Goal: Task Accomplishment & Management: Use online tool/utility

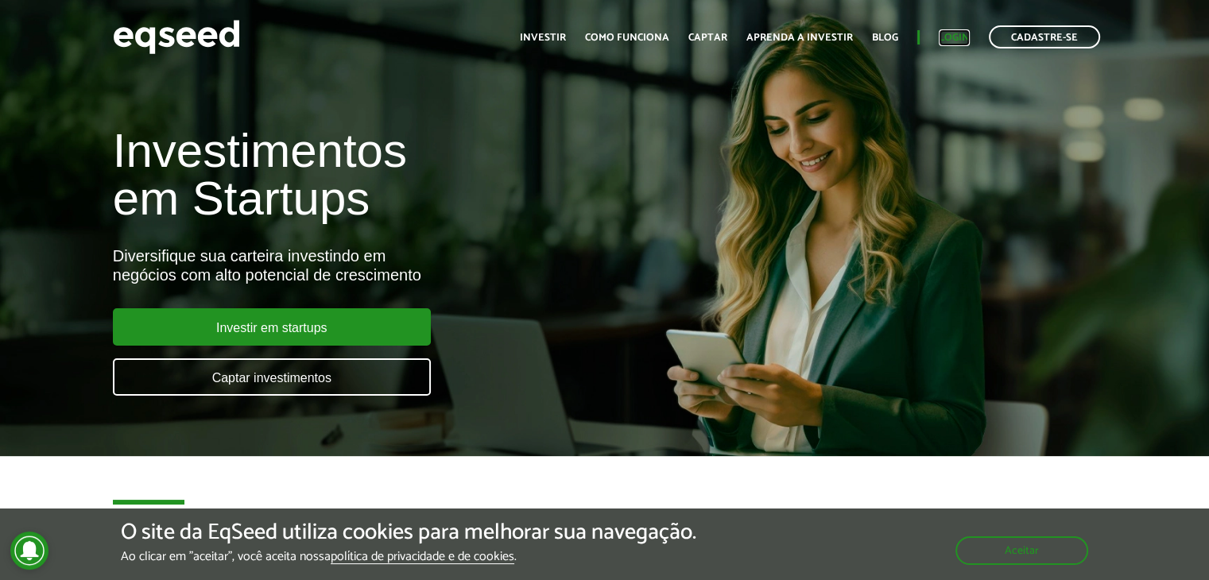
click at [955, 33] on link "Login" at bounding box center [954, 38] width 31 height 10
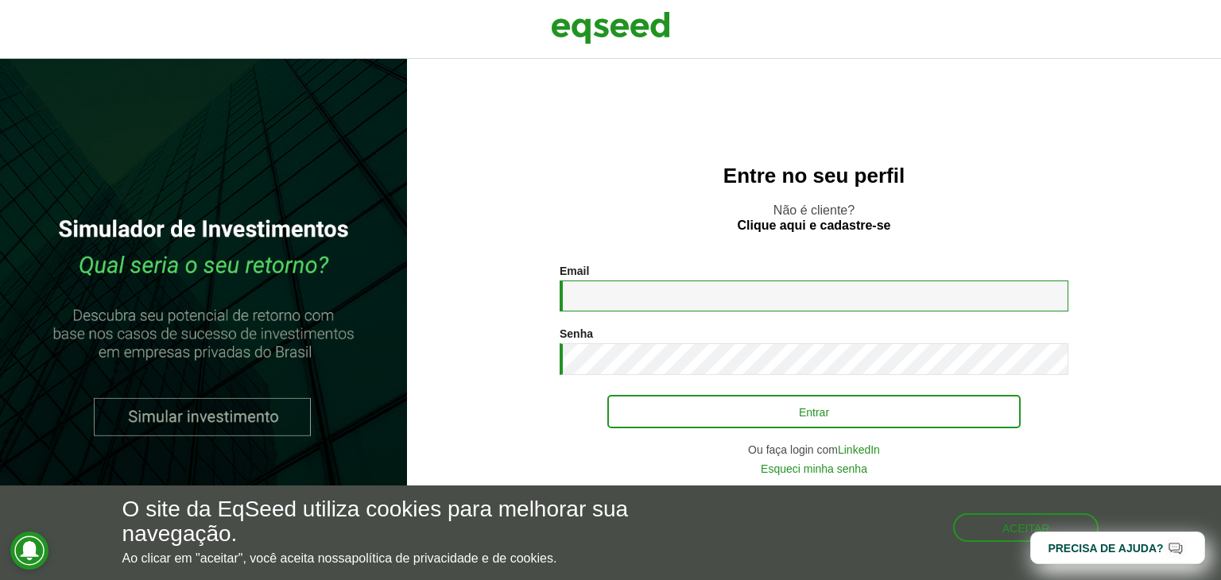
type input "**********"
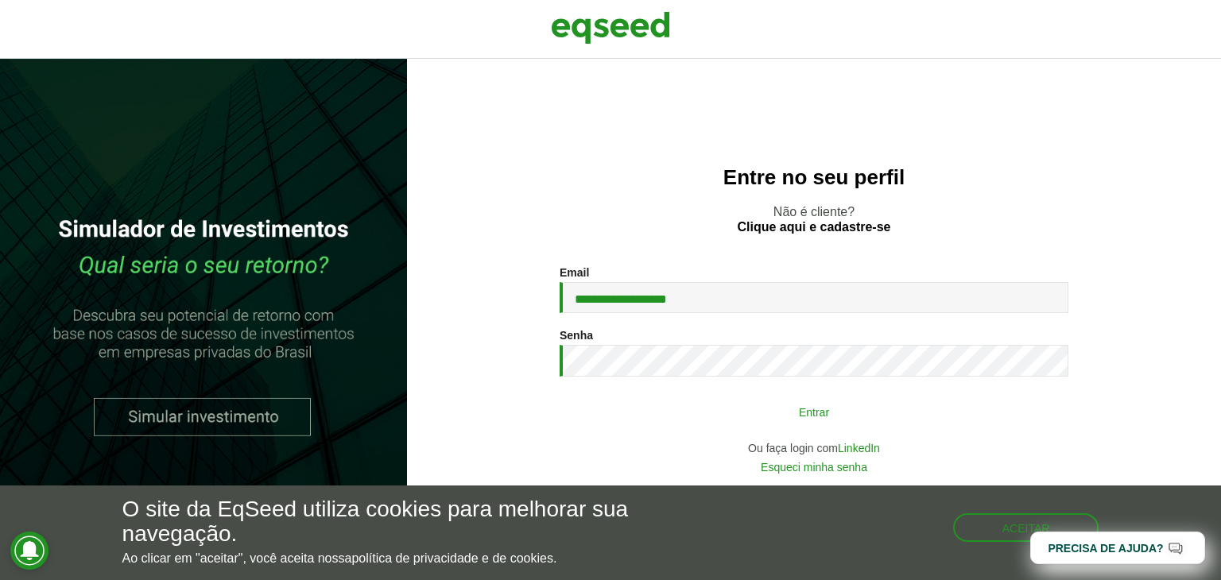
click at [898, 413] on button "Entrar" at bounding box center [813, 412] width 413 height 30
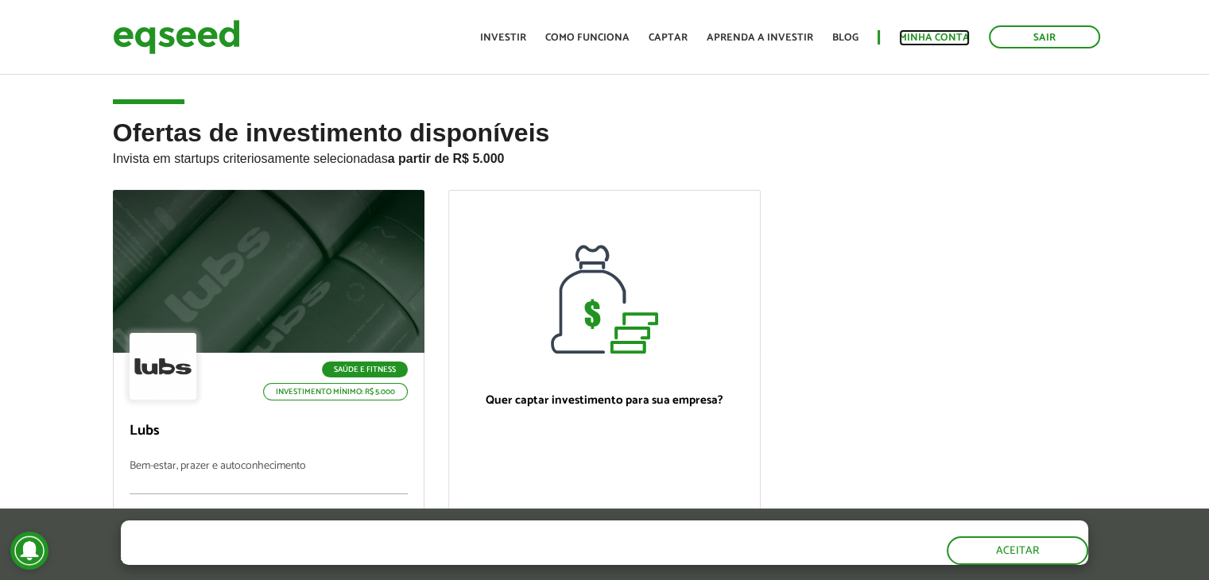
click at [909, 33] on link "Minha conta" at bounding box center [934, 38] width 71 height 10
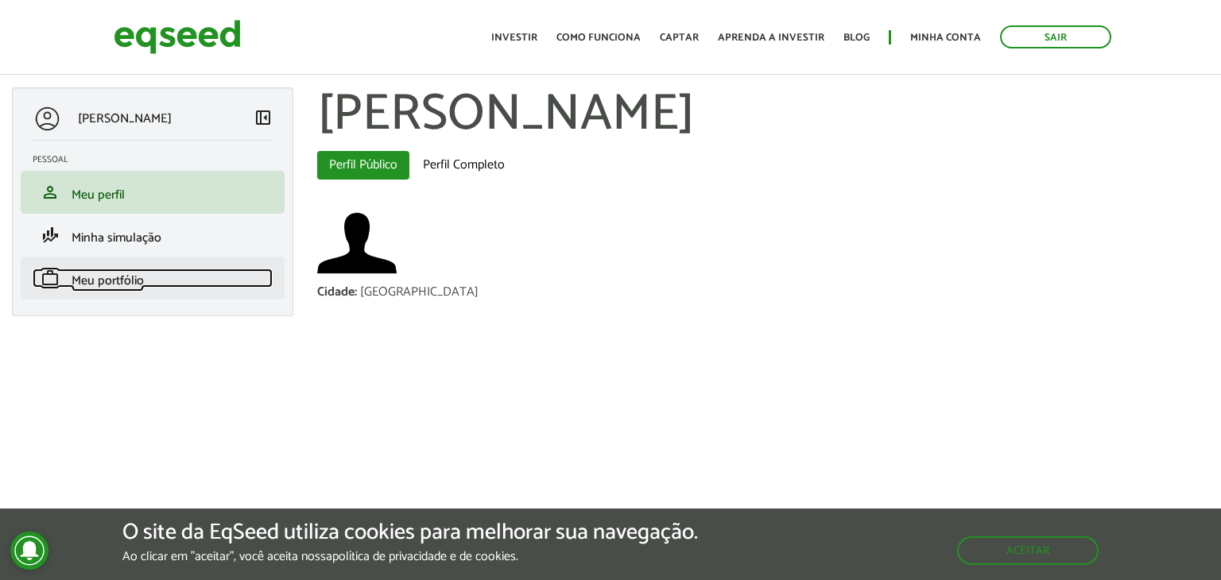
click at [88, 286] on span "Meu portfólio" at bounding box center [108, 280] width 72 height 21
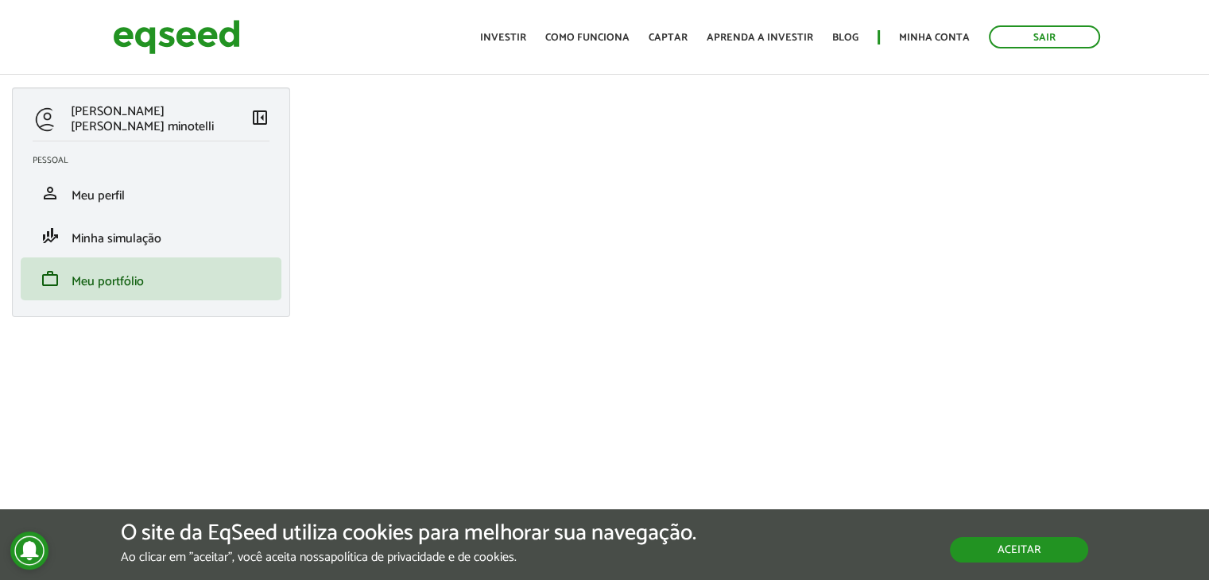
click at [990, 552] on button "Aceitar" at bounding box center [1019, 549] width 138 height 25
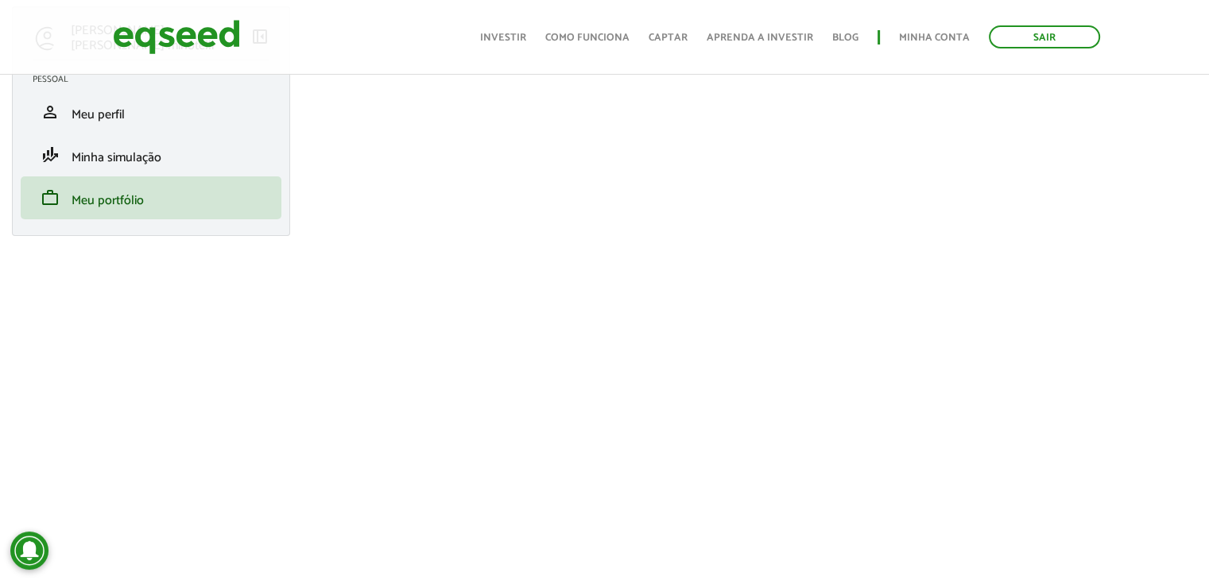
scroll to position [99, 0]
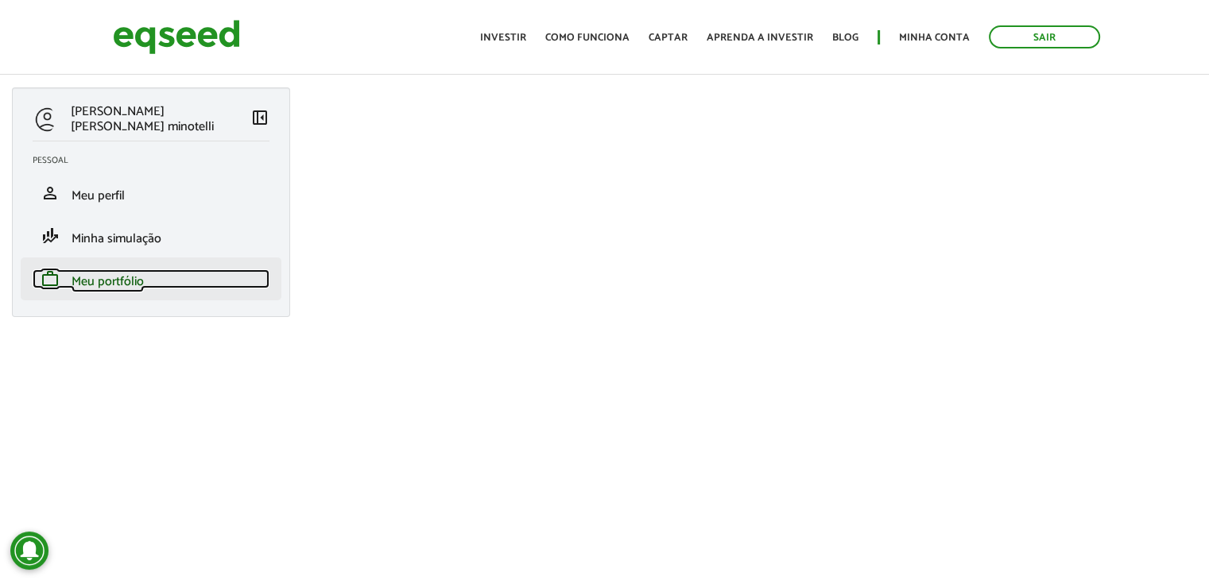
click at [92, 281] on span "Meu portfólio" at bounding box center [108, 281] width 72 height 21
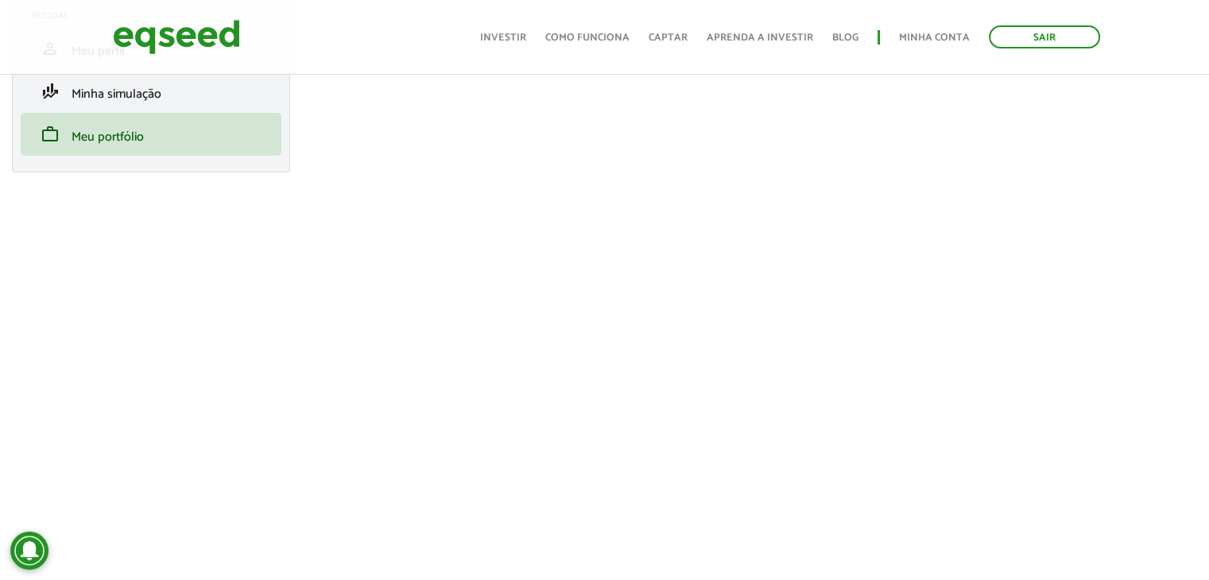
scroll to position [318, 0]
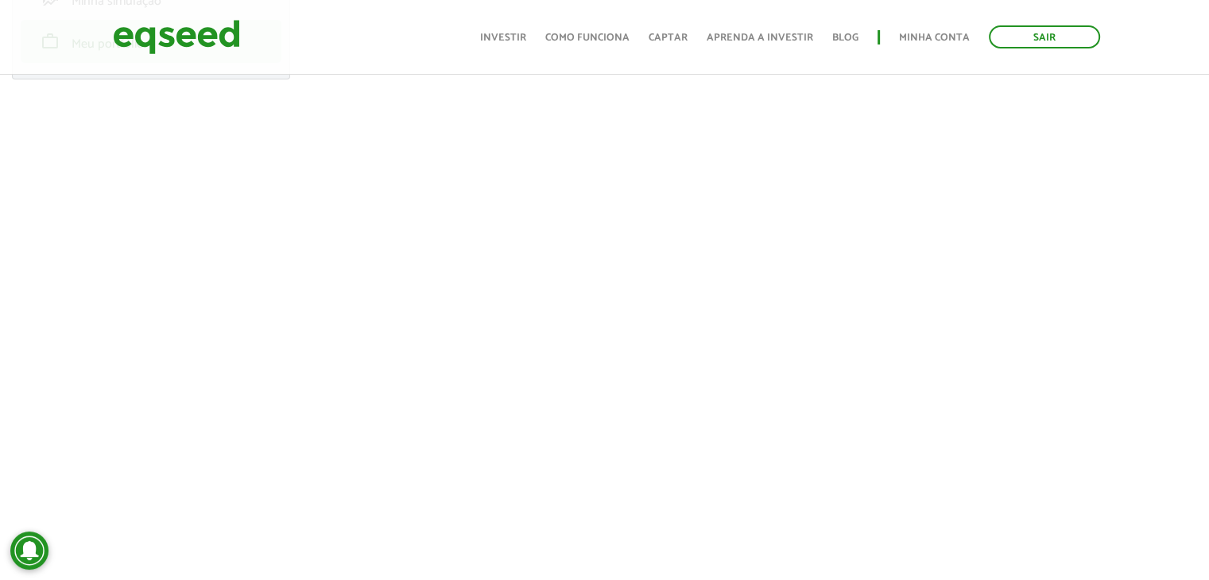
scroll to position [238, 0]
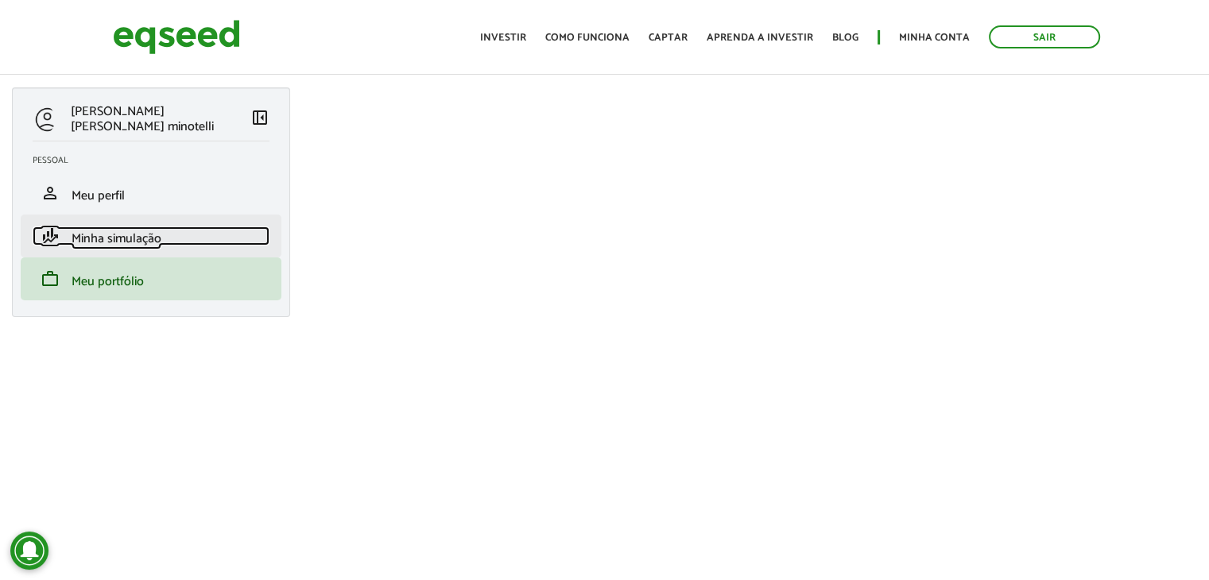
click at [112, 234] on span "Minha simulação" at bounding box center [117, 238] width 90 height 21
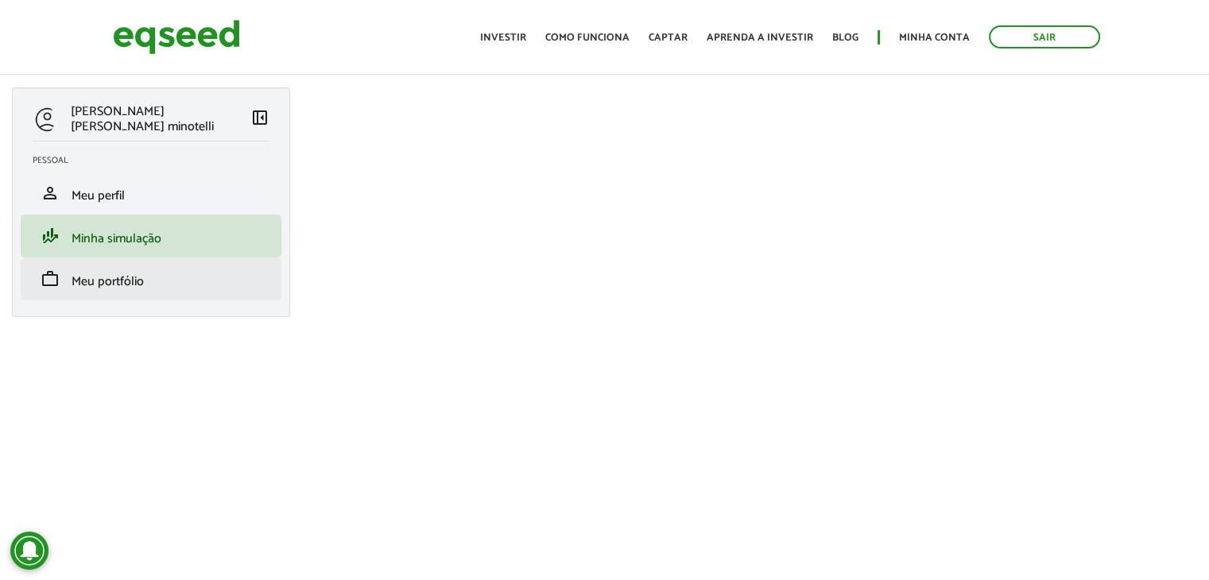
click at [181, 264] on li "work Meu portfólio" at bounding box center [151, 279] width 261 height 43
click at [151, 296] on li "work Meu portfólio" at bounding box center [151, 279] width 261 height 43
click at [118, 277] on span "Meu portfólio" at bounding box center [108, 281] width 72 height 21
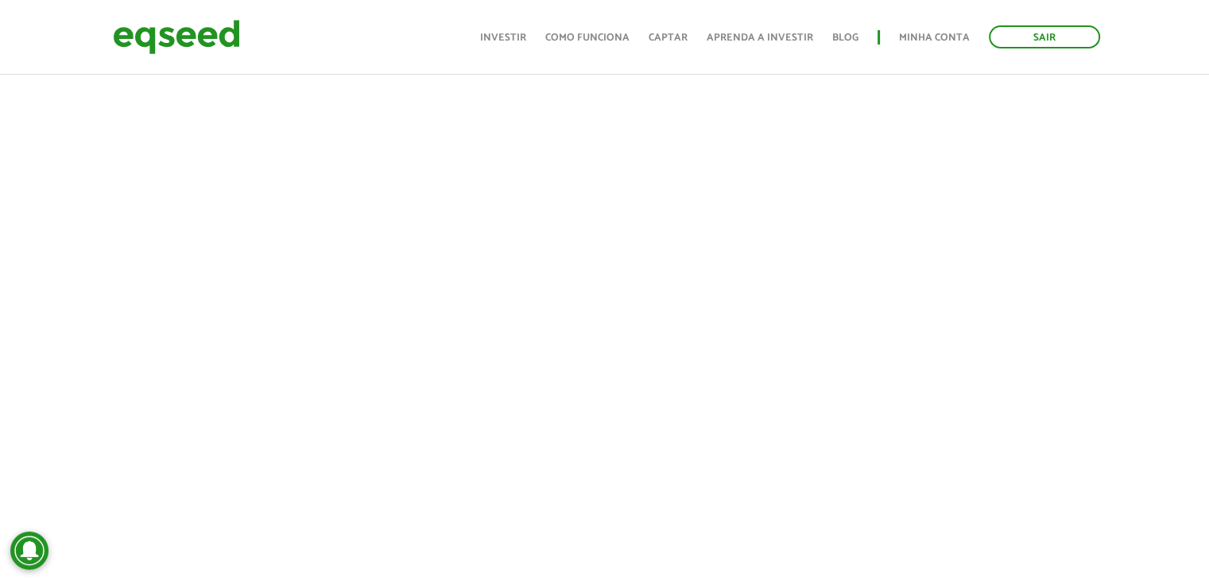
scroll to position [318, 0]
